Goal: Task Accomplishment & Management: Complete application form

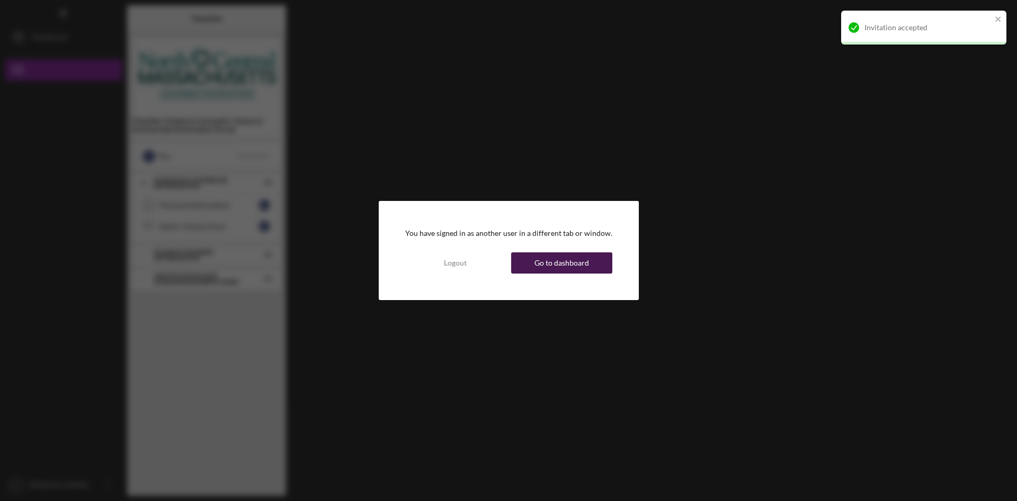
click at [557, 259] on div "Go to dashboard" at bounding box center [561, 262] width 55 height 21
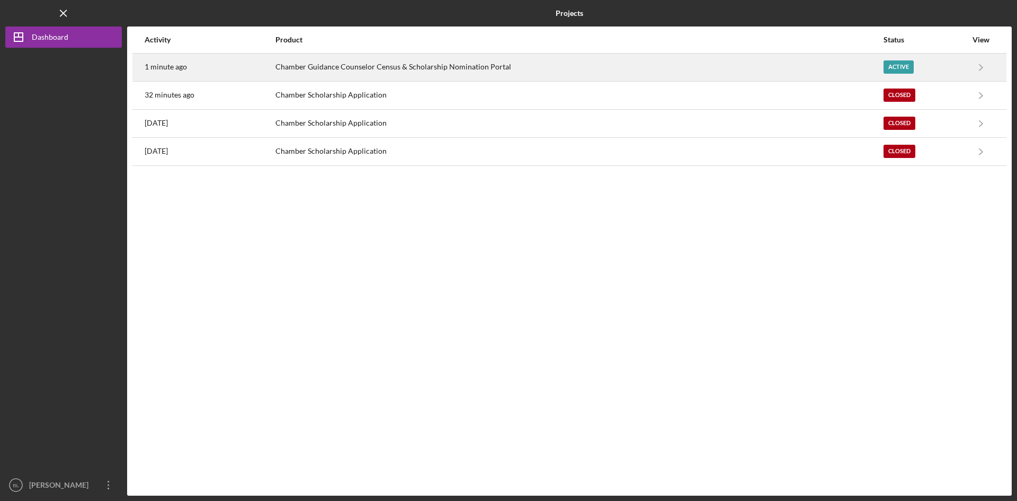
click at [510, 65] on div "Chamber Guidance Counselor Census & Scholarship Nomination Portal" at bounding box center [578, 67] width 607 height 26
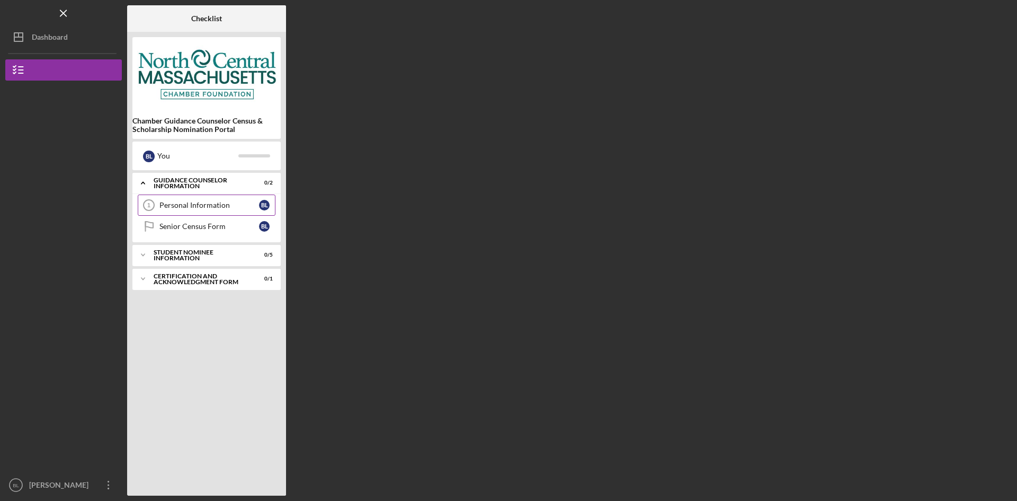
click at [161, 209] on div "Personal Information" at bounding box center [209, 205] width 100 height 8
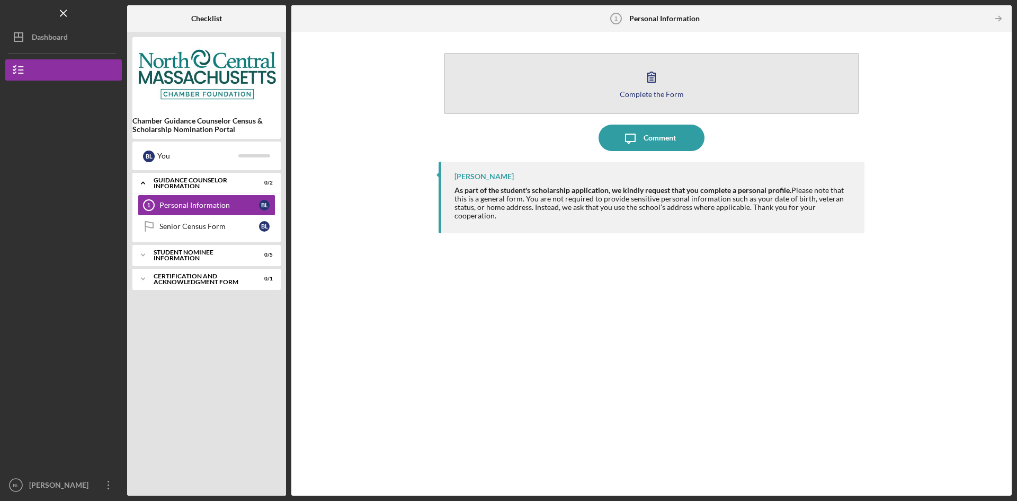
click at [622, 88] on button "Complete the Form Form" at bounding box center [651, 83] width 415 height 61
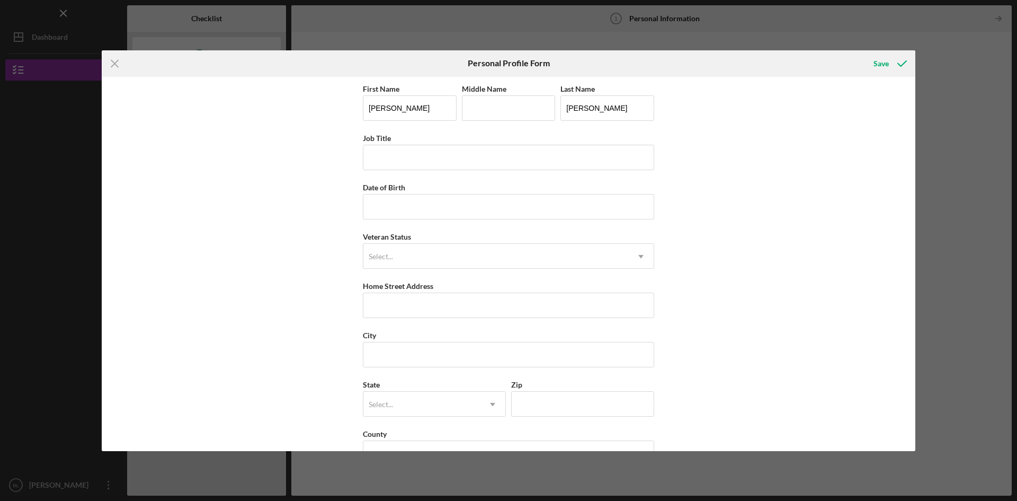
click at [118, 64] on icon "Icon/Menu Close" at bounding box center [115, 63] width 26 height 26
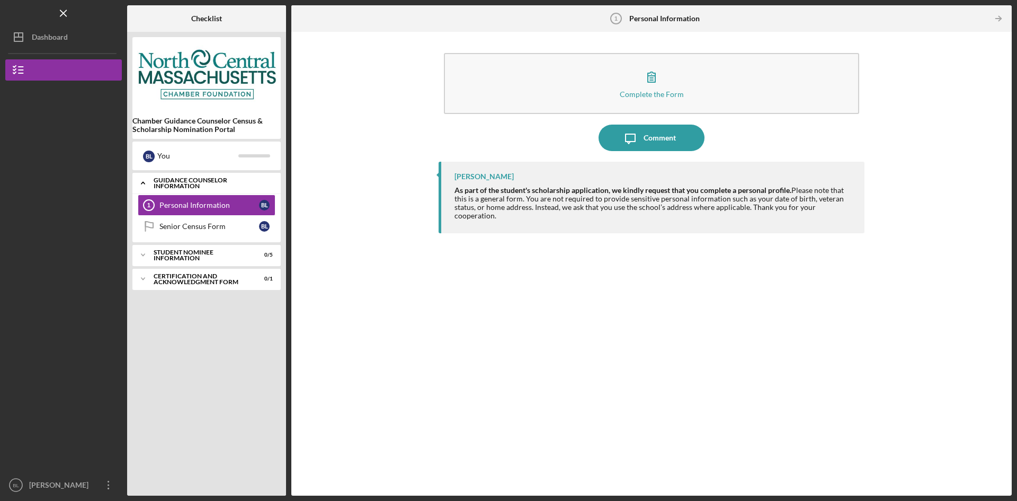
click at [150, 180] on icon "Icon/Expander" at bounding box center [142, 182] width 21 height 21
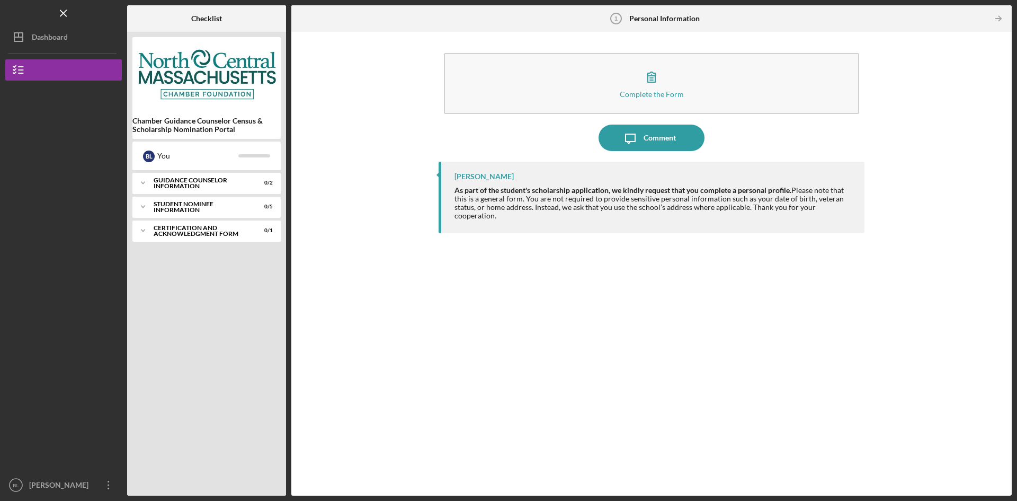
drag, startPoint x: 586, startPoint y: 316, endPoint x: 288, endPoint y: 254, distance: 304.6
click at [585, 316] on div "[PERSON_NAME] As part of the student's scholarship application, we kindly reque…" at bounding box center [652, 321] width 426 height 318
click at [166, 184] on div "Guidance Counselor Information" at bounding box center [211, 183] width 114 height 12
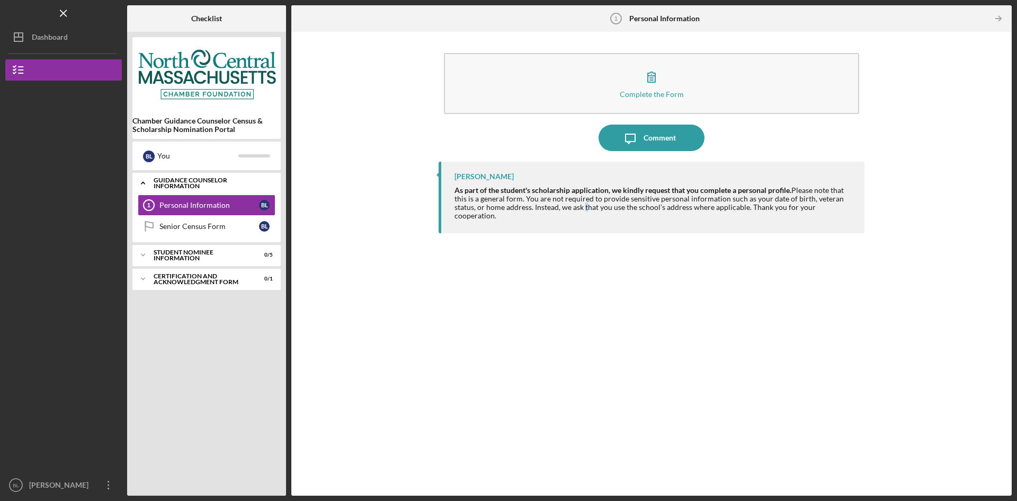
click at [168, 184] on div "Guidance Counselor Information" at bounding box center [211, 183] width 114 height 12
